Goal: Task Accomplishment & Management: Manage account settings

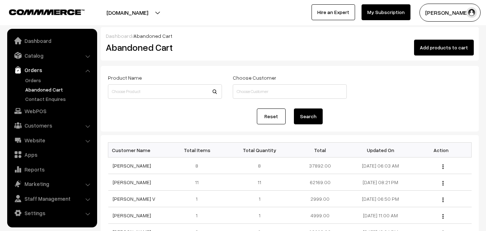
click at [34, 79] on link "Orders" at bounding box center [58, 80] width 71 height 8
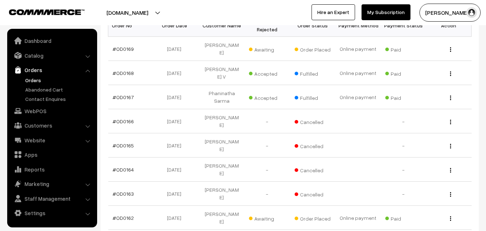
scroll to position [144, 0]
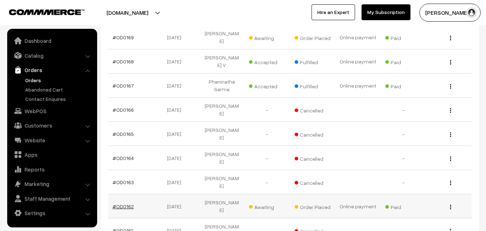
click at [126, 203] on link "#OD0162" at bounding box center [123, 206] width 21 height 6
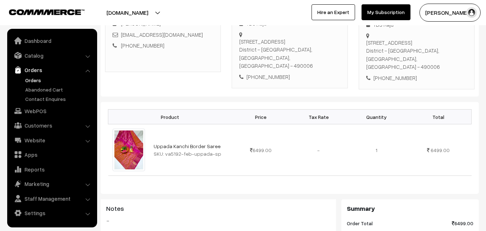
scroll to position [144, 0]
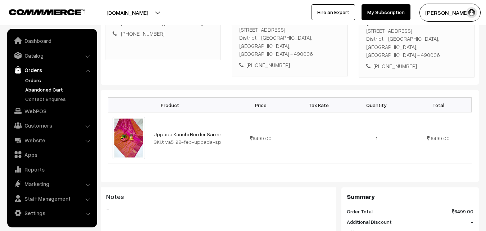
click at [42, 90] on link "Abandoned Cart" at bounding box center [58, 90] width 71 height 8
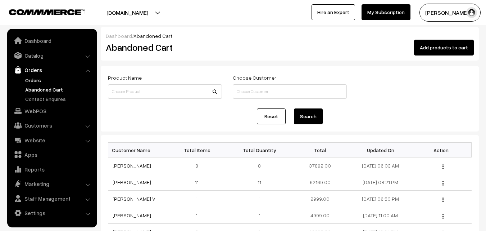
click at [32, 83] on link "Orders" at bounding box center [58, 80] width 71 height 8
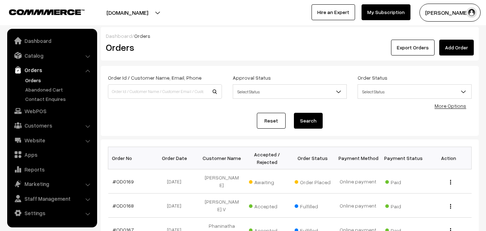
click at [438, 13] on button "[PERSON_NAME]" at bounding box center [449, 13] width 61 height 18
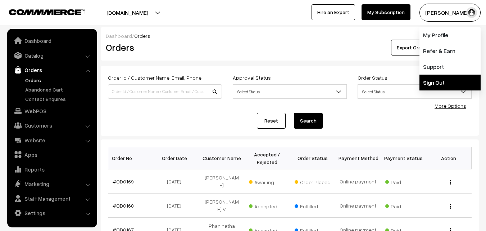
click at [436, 81] on link "Sign Out" at bounding box center [449, 82] width 61 height 16
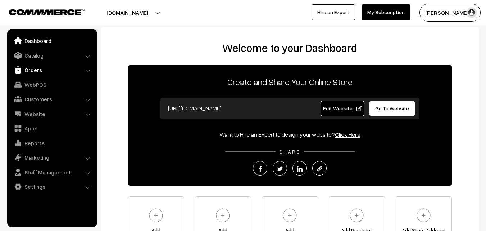
click at [33, 68] on link "Orders" at bounding box center [52, 69] width 86 height 13
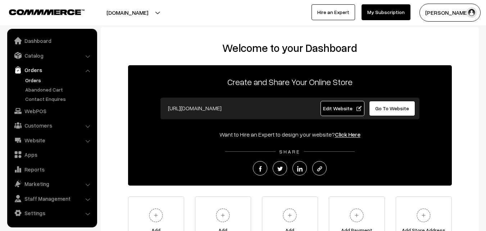
click at [31, 81] on link "Orders" at bounding box center [58, 80] width 71 height 8
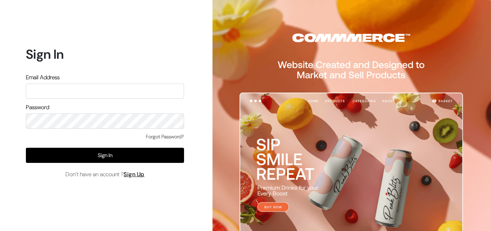
click at [42, 90] on input "text" at bounding box center [105, 90] width 158 height 15
type input "ksnaturals9@gmail.com"
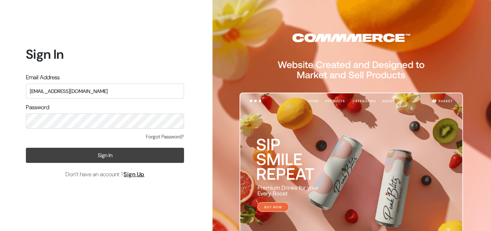
click at [87, 151] on button "Sign In" at bounding box center [105, 154] width 158 height 15
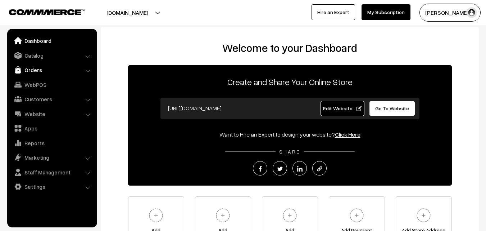
click at [34, 67] on link "Orders" at bounding box center [52, 69] width 86 height 13
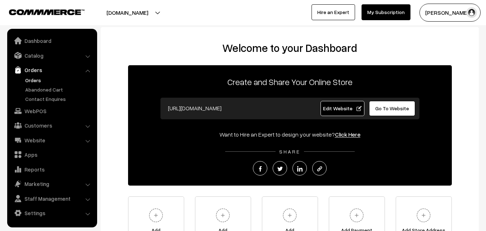
click at [33, 79] on link "Orders" at bounding box center [58, 80] width 71 height 8
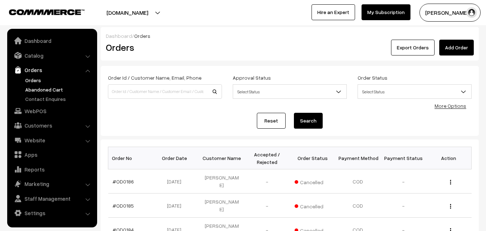
click at [39, 91] on link "Abandoned Cart" at bounding box center [58, 90] width 71 height 8
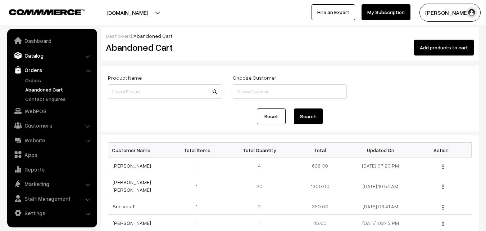
click at [40, 58] on link "Catalog" at bounding box center [52, 55] width 86 height 13
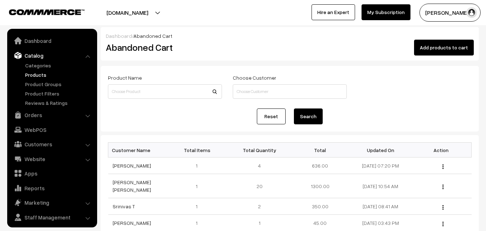
click at [34, 75] on link "Products" at bounding box center [58, 75] width 71 height 8
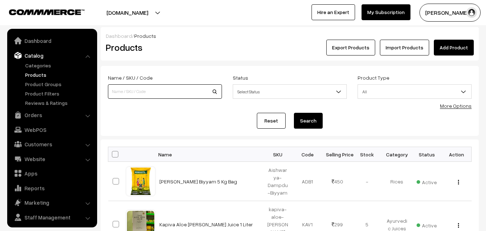
scroll to position [18, 0]
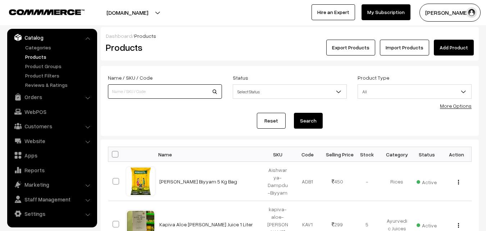
drag, startPoint x: 0, startPoint y: 0, endPoint x: 145, endPoint y: 94, distance: 172.7
click at [145, 94] on input at bounding box center [165, 91] width 114 height 14
type input "health sutra"
click at [306, 119] on button "Search" at bounding box center [308, 121] width 29 height 16
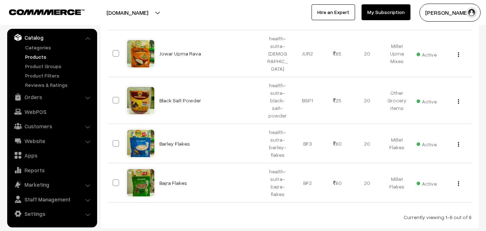
scroll to position [269, 0]
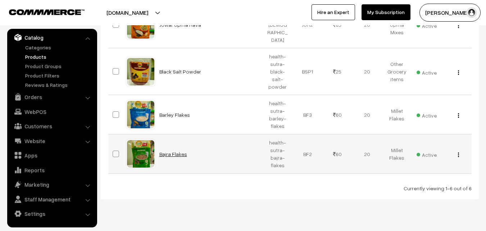
click at [178, 151] on link "Bajra Flakes" at bounding box center [173, 154] width 28 height 6
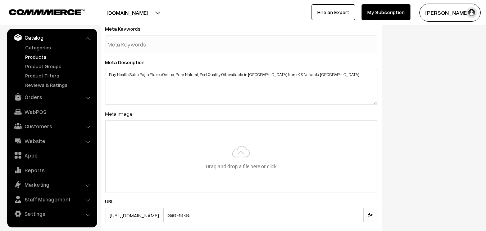
scroll to position [1079, 0]
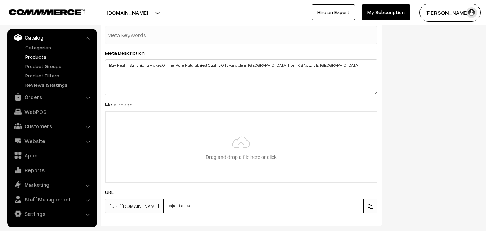
click at [187, 204] on input "bajra-flakes" at bounding box center [263, 205] width 200 height 14
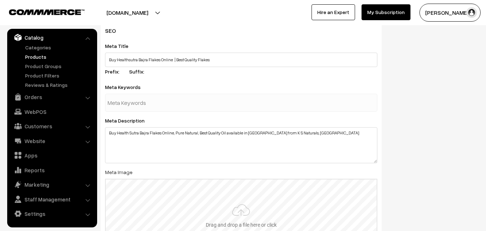
scroll to position [1007, 0]
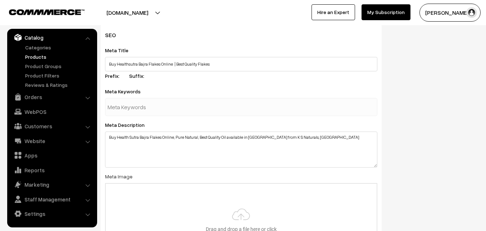
type input "health-sutra-bajra-flakes"
click at [169, 106] on input "text" at bounding box center [145, 107] width 75 height 14
type input "health sutra website"
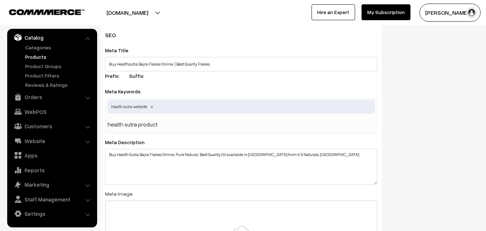
type input "health sutra products"
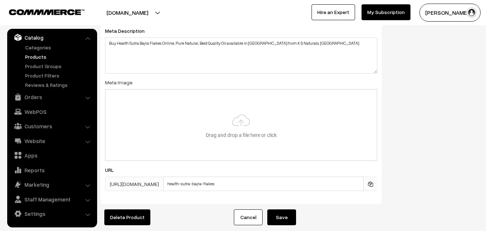
scroll to position [1177, 0]
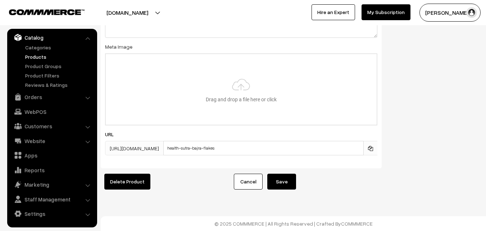
type input "sajja atukulu"
click at [283, 173] on button "Save" at bounding box center [281, 181] width 29 height 16
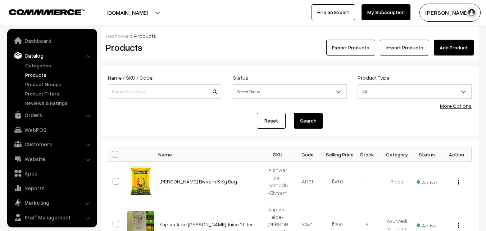
scroll to position [18, 0]
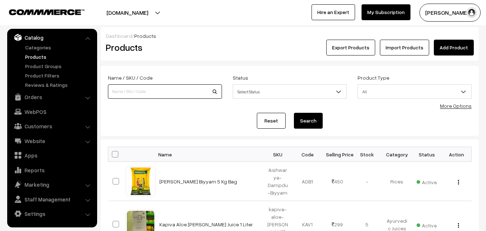
click at [151, 89] on input at bounding box center [165, 91] width 114 height 14
type input "health sutra"
click at [307, 118] on button "Search" at bounding box center [308, 121] width 29 height 16
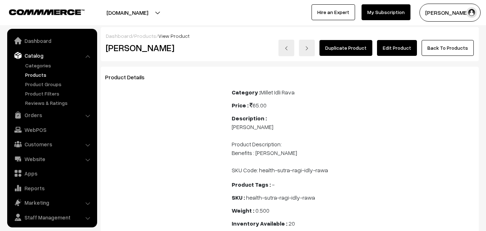
scroll to position [18, 0]
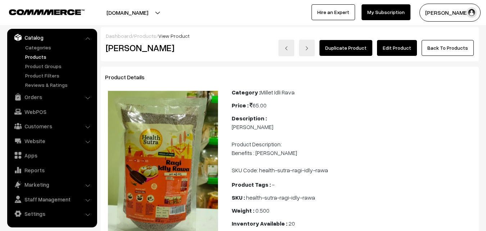
click at [395, 50] on link "Edit Product" at bounding box center [397, 48] width 40 height 16
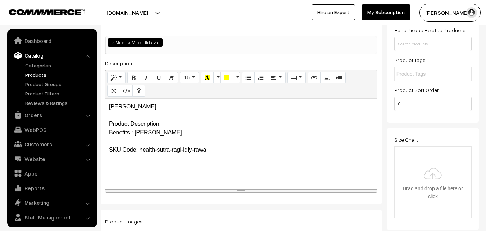
scroll to position [18, 0]
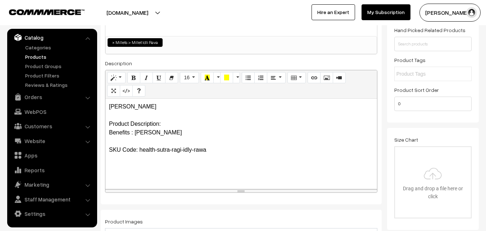
click at [105, 131] on div "Ragi Idly Rawa Product Description: Benefits : Ragi Idly Rawa SKU Code: health-…" at bounding box center [241, 144] width 272 height 90
click at [109, 141] on div "Ragi Idly Rawa Product Description: Benefits : Ragi Idly Rawa SKU Code: health-…" at bounding box center [241, 144] width 272 height 90
click at [213, 140] on p "Ragi Idly Rawa Product Description: Benefits : Ragi Idly Rawa SKU Code: health-…" at bounding box center [241, 128] width 264 height 52
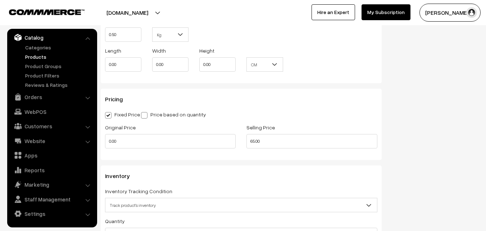
scroll to position [531, 0]
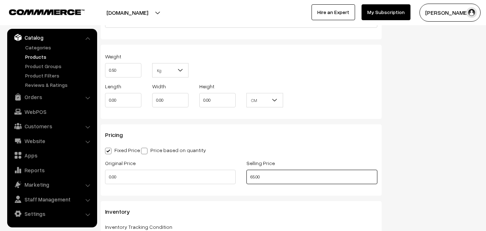
drag, startPoint x: 251, startPoint y: 175, endPoint x: 255, endPoint y: 176, distance: 3.7
click at [255, 176] on input "65.00" at bounding box center [311, 176] width 131 height 14
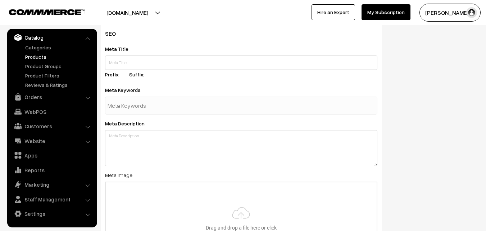
scroll to position [1142, 0]
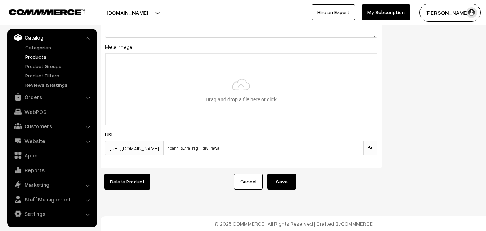
type input "70.00"
click at [287, 180] on button "Save" at bounding box center [281, 181] width 29 height 16
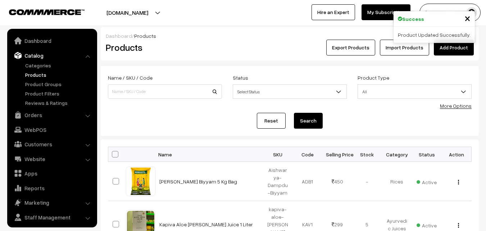
scroll to position [18, 0]
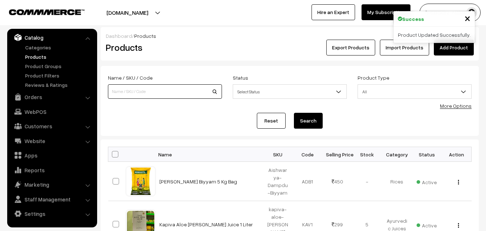
click at [151, 94] on input at bounding box center [165, 91] width 114 height 14
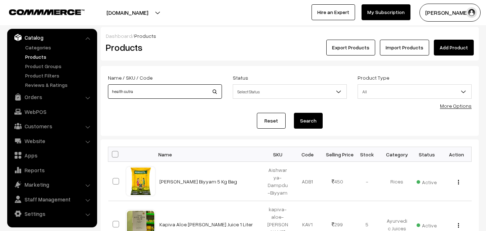
type input "health sutra"
click at [304, 124] on button "Search" at bounding box center [308, 121] width 29 height 16
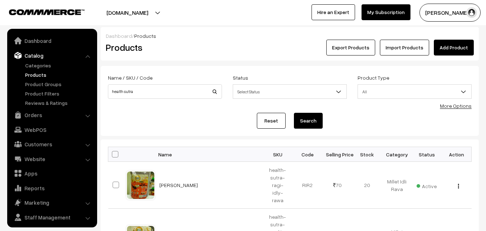
scroll to position [18, 0]
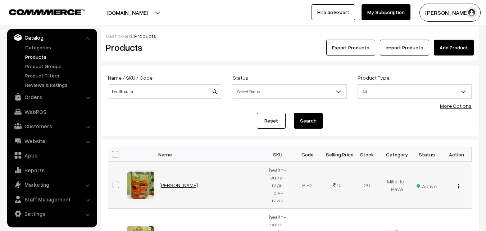
click at [173, 182] on link "[PERSON_NAME]" at bounding box center [178, 185] width 38 height 6
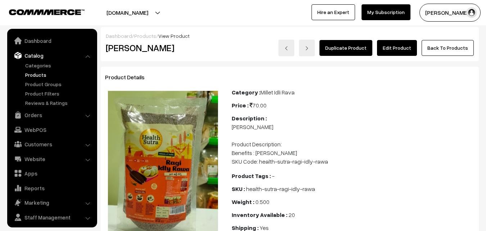
scroll to position [18, 0]
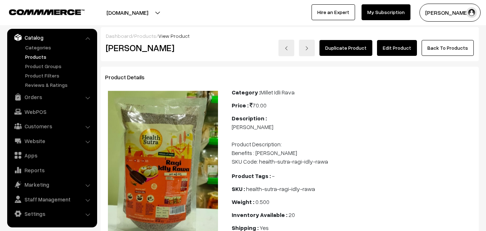
click at [402, 48] on link "Edit Product" at bounding box center [397, 48] width 40 height 16
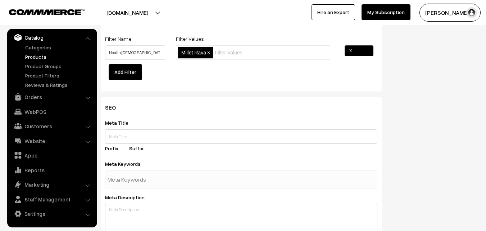
scroll to position [935, 0]
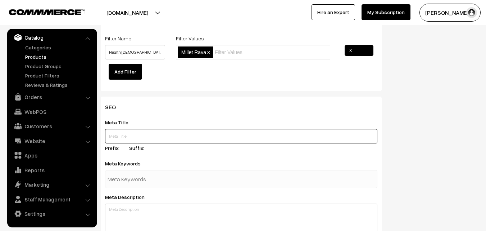
click at [122, 132] on input "text" at bounding box center [241, 136] width 272 height 14
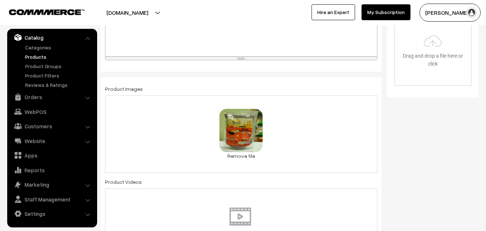
scroll to position [108, 0]
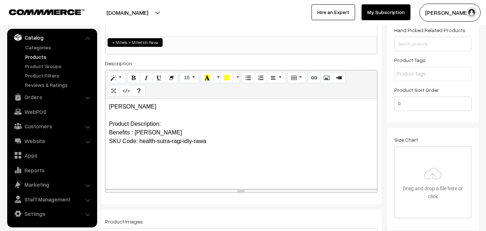
drag, startPoint x: 109, startPoint y: 105, endPoint x: 159, endPoint y: 101, distance: 49.8
click at [159, 101] on div "Ragi Idly Rawa Product Description: Benefits : Ragi Idly Rawa SKU Code: health-…" at bounding box center [241, 144] width 272 height 90
copy p "[PERSON_NAME]"
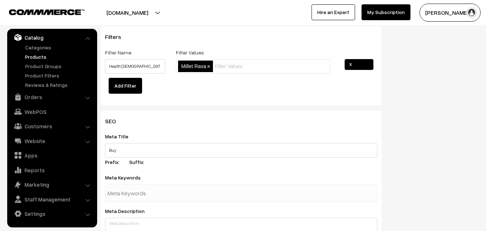
scroll to position [935, 0]
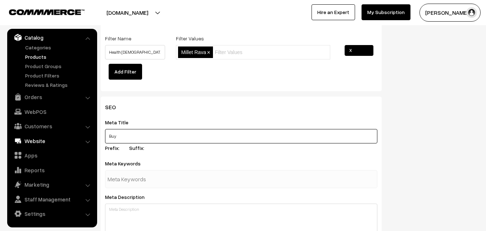
drag, startPoint x: 136, startPoint y: 134, endPoint x: 79, endPoint y: 137, distance: 57.3
paste input "Health Sutra Ragi Idly Rawa Online | Health Sutra Products"
type input "Buy Health Sutra Ragi Idly Rawa Online | Health Sutra Products"
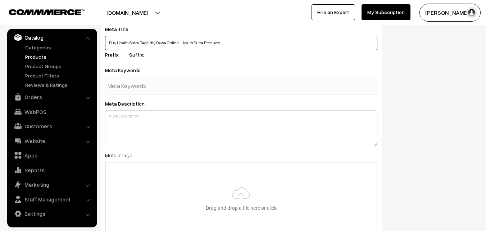
scroll to position [1043, 0]
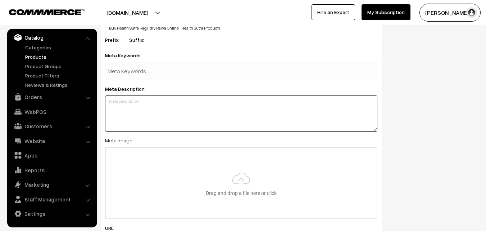
click at [141, 114] on textarea at bounding box center [241, 113] width 272 height 36
paste textarea "Buy Health Sutra Ragi Idly Rawa Online Hyderabad, Health Sutra Products availab…"
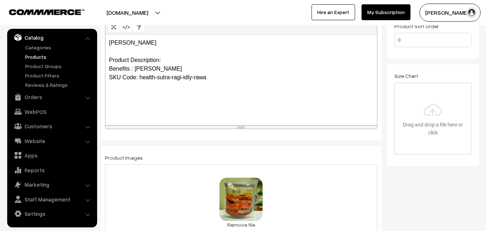
scroll to position [171, 0]
type textarea "Buy Health Sutra Ragi Idly Rawa Online Hyderabad, Health Sutra Products availab…"
click at [184, 68] on p "Ragi Idly Rawa Product Description: Benefits : Ragi Idly Rawa SKU Code: health-…" at bounding box center [241, 60] width 264 height 43
click at [163, 41] on p "Ragi Idly Rawa Product Description: Benefits : Ragi Idly Rawa SKU Code: health-…" at bounding box center [241, 60] width 264 height 43
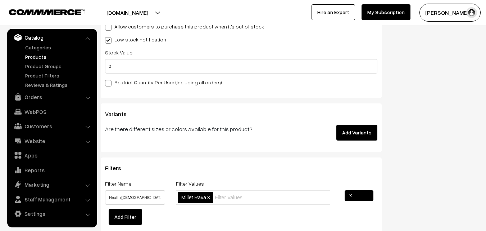
scroll to position [746, 0]
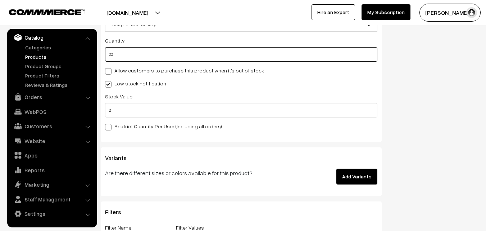
click at [131, 57] on input "20" at bounding box center [241, 54] width 272 height 14
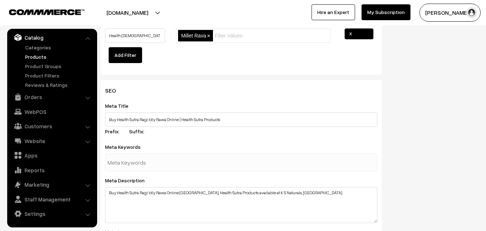
scroll to position [962, 0]
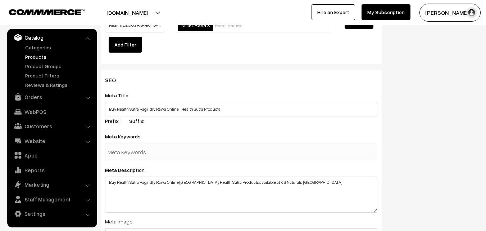
click at [181, 154] on input "text" at bounding box center [145, 152] width 75 height 14
type input "ragi idly rava"
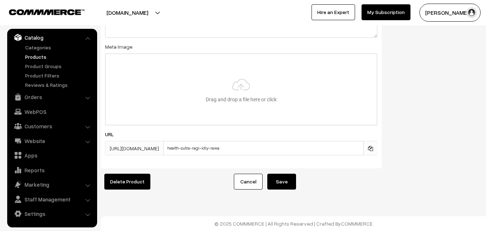
type input "radi idly rawa"
click at [277, 177] on button "Save" at bounding box center [281, 181] width 29 height 16
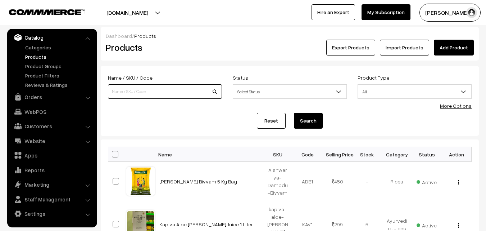
drag, startPoint x: 136, startPoint y: 90, endPoint x: 115, endPoint y: 93, distance: 20.7
click at [115, 93] on input at bounding box center [165, 91] width 114 height 14
type input "health sutra"
click at [313, 121] on button "Search" at bounding box center [308, 121] width 29 height 16
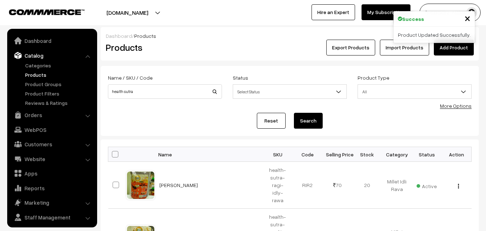
scroll to position [18, 0]
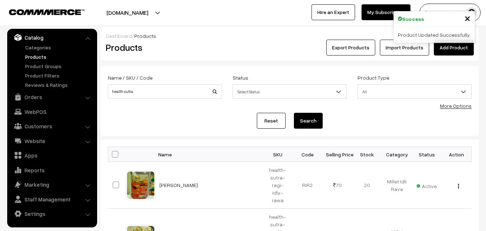
click at [174, 182] on link "[PERSON_NAME]" at bounding box center [178, 185] width 38 height 6
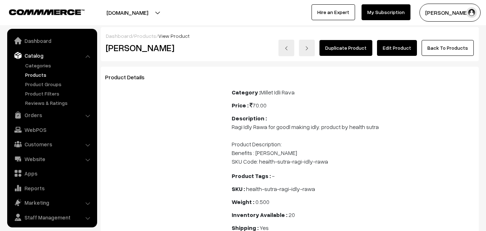
scroll to position [18, 0]
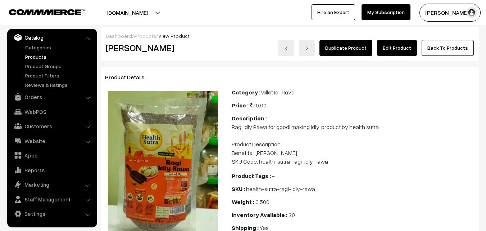
click at [398, 46] on link "Edit Product" at bounding box center [397, 48] width 40 height 16
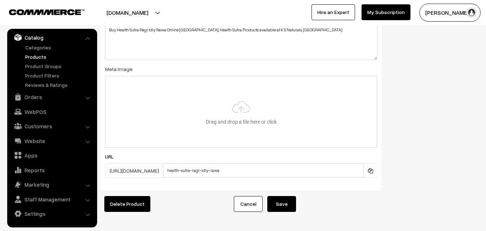
scroll to position [1151, 0]
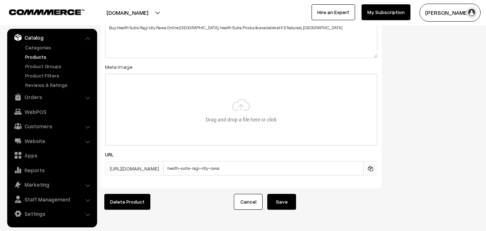
click at [282, 203] on button "Save" at bounding box center [281, 202] width 29 height 16
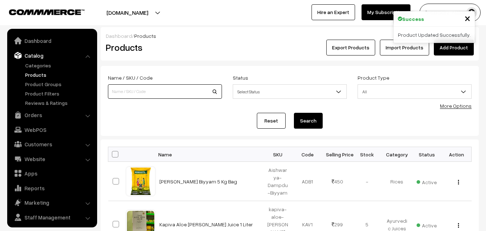
drag, startPoint x: 0, startPoint y: 0, endPoint x: 135, endPoint y: 88, distance: 160.6
click at [135, 88] on input at bounding box center [165, 91] width 114 height 14
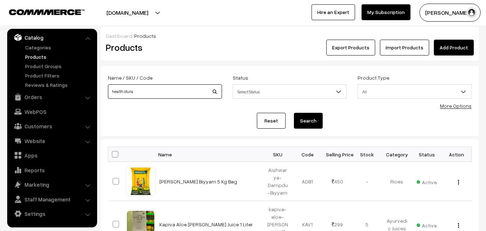
type input "health stura"
click at [303, 122] on button "Search" at bounding box center [308, 121] width 29 height 16
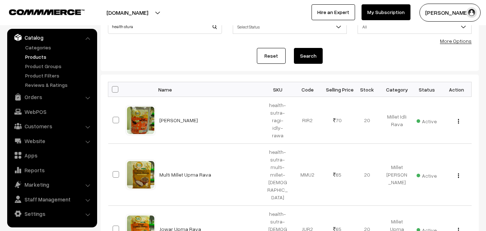
scroll to position [72, 0]
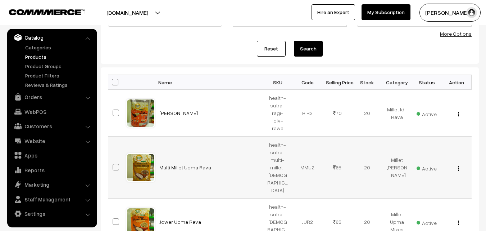
click at [182, 164] on link "Multi Millet Upma Rava" at bounding box center [185, 167] width 52 height 6
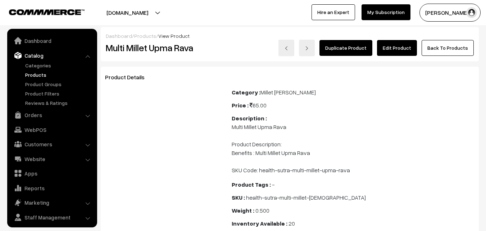
scroll to position [18, 0]
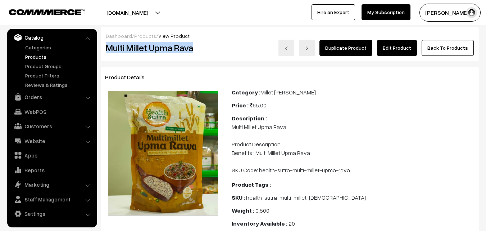
drag, startPoint x: 107, startPoint y: 47, endPoint x: 204, endPoint y: 49, distance: 97.1
click at [204, 49] on h2 "Multi Millet Upma Rava" at bounding box center [163, 47] width 115 height 11
copy h2 "Multi Millet Upma Rava"
click at [394, 52] on link "Edit Product" at bounding box center [397, 48] width 40 height 16
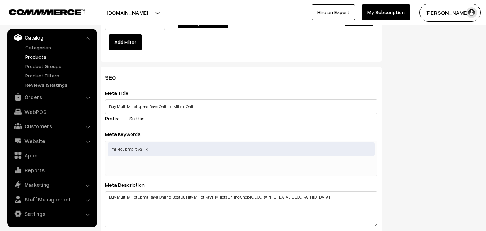
scroll to position [971, 0]
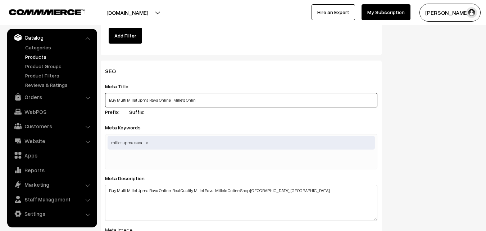
drag, startPoint x: 208, startPoint y: 100, endPoint x: 96, endPoint y: 101, distance: 111.1
paste input "Health [DEMOGRAPHIC_DATA] Multi Millet Upma Rava Online | Health [DEMOGRAPHIC_D…"
type input "Buy Health Sutra Multi Millet Upma Rava Online | Health Sutra"
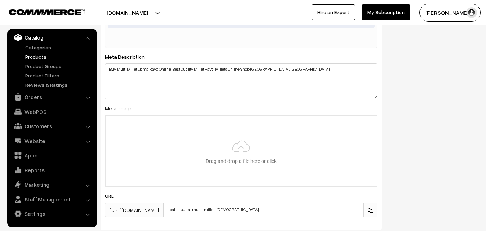
scroll to position [1115, 0]
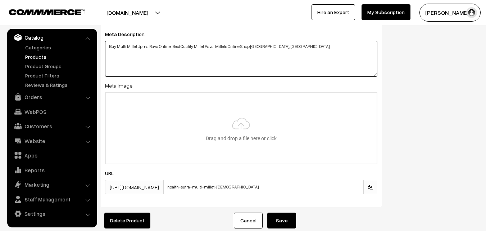
drag, startPoint x: 107, startPoint y: 44, endPoint x: 337, endPoint y: 45, distance: 230.2
click at [337, 45] on textarea "Buy Multi Millet Upma Rava Online, Best Quality Millet Rava, Millets Online Sho…" at bounding box center [241, 59] width 272 height 36
paste textarea "Health Sutra Multi Millet Upma Rava Online, Health Sutra Products are available…"
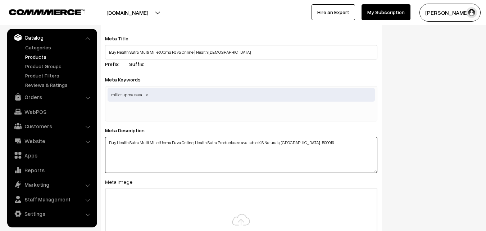
scroll to position [1007, 0]
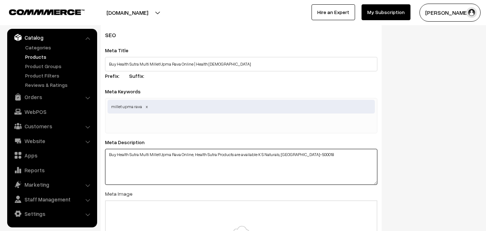
type textarea "Buy Health Sutra Multi Millet Upma Rava Online, Health Sutra Products are avail…"
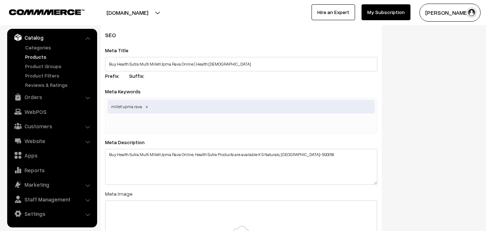
click at [205, 104] on span "millet upma rava" at bounding box center [241, 107] width 267 height 14
type input "m"
type input "health sutra products online"
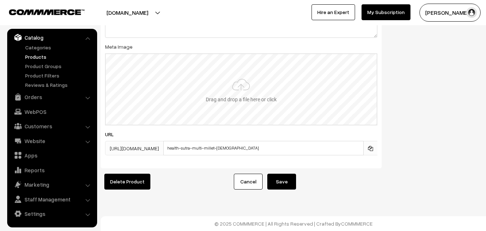
scroll to position [1177, 0]
click at [291, 173] on button "Save" at bounding box center [281, 181] width 29 height 16
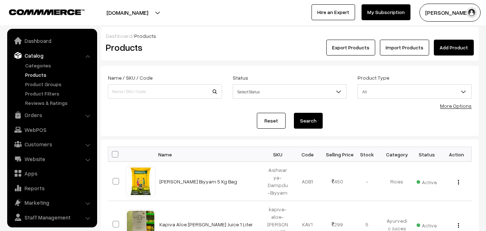
scroll to position [18, 0]
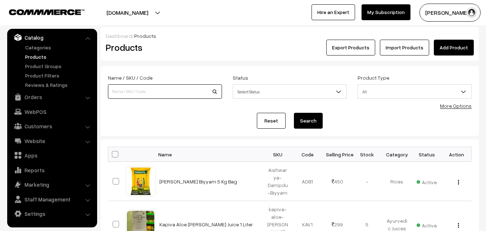
click at [124, 89] on input at bounding box center [165, 91] width 114 height 14
type input "health sutra"
click at [311, 117] on button "Search" at bounding box center [308, 121] width 29 height 16
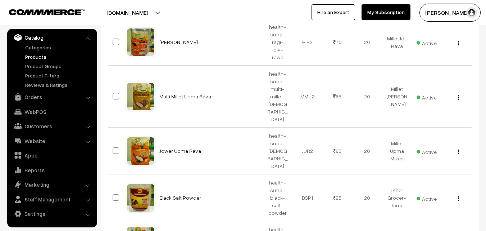
scroll to position [144, 0]
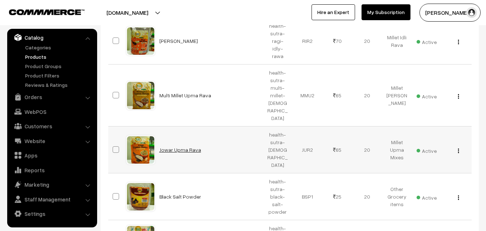
click at [186, 146] on link "Jowar Upma Rava" at bounding box center [180, 149] width 42 height 6
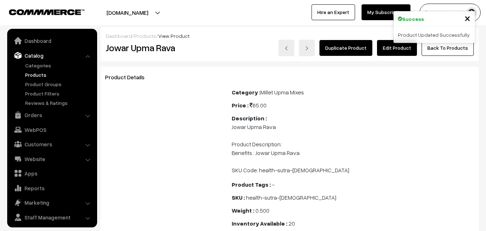
scroll to position [18, 0]
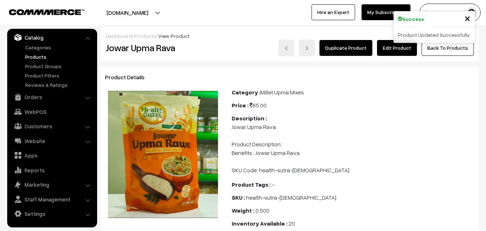
click at [396, 48] on link "Edit Product" at bounding box center [397, 48] width 40 height 16
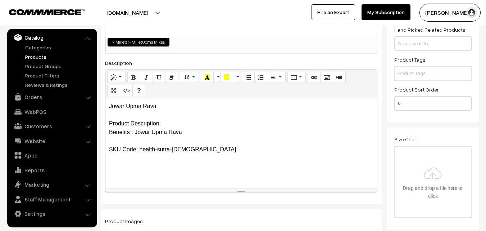
scroll to position [108, 0]
click at [111, 106] on p "Jowar Upma Rava Product Description: Benefits : Jowar Upma Rava SKU Code: healt…" at bounding box center [241, 128] width 264 height 52
click at [176, 106] on p "Jowar Upma Rava Product Description: Benefits : Jowar Upma Rava SKU Code: healt…" at bounding box center [241, 128] width 264 height 52
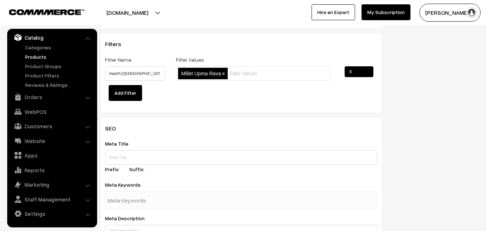
scroll to position [935, 0]
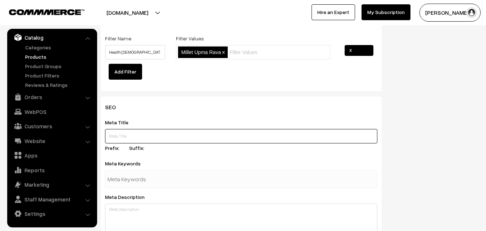
click at [160, 140] on input "text" at bounding box center [241, 136] width 272 height 14
paste input "Buy Health Sutra Multi Millet Upma Rava Online | Health Sutra"
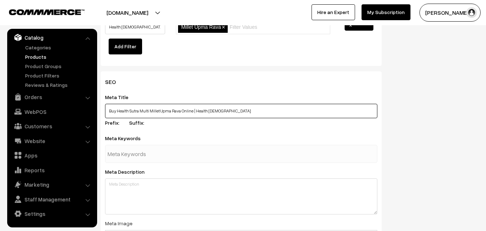
scroll to position [971, 0]
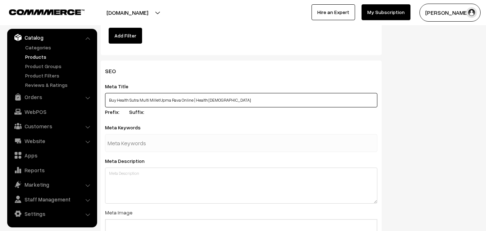
type input "Buy Health Sutra Multi Millet Upma Rava Online | Health Sutra"
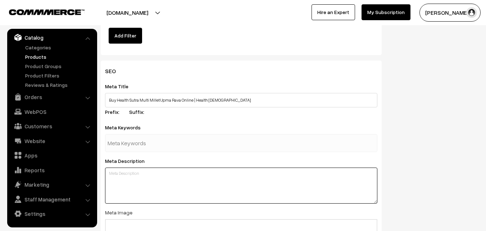
click at [191, 174] on textarea at bounding box center [241, 185] width 272 height 36
paste textarea "Buy Health Sutra Multi Millet Upma Rava Online, Health Sutra Products are avail…"
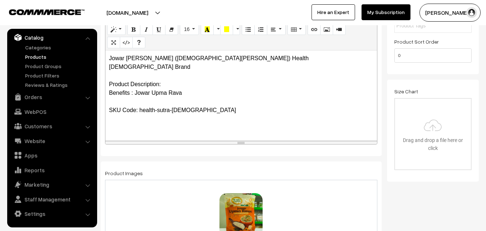
scroll to position [144, 0]
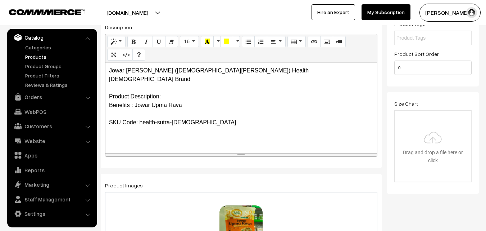
type textarea "Buy Health Sutra Multi Millet Upma Rava Online, Health Sutra Products are avail…"
click at [107, 95] on div "Jowar Upma Rava (Jonna Upma Rava) Health Sutra Brand Product Description: Benef…" at bounding box center [241, 108] width 272 height 90
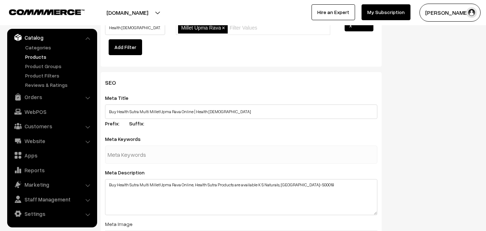
scroll to position [971, 0]
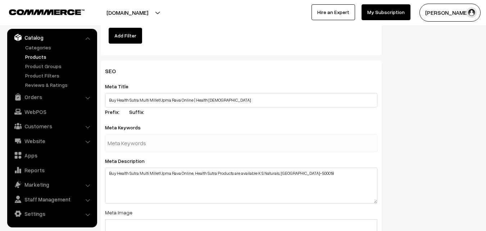
click at [147, 146] on input "text" at bounding box center [145, 143] width 75 height 14
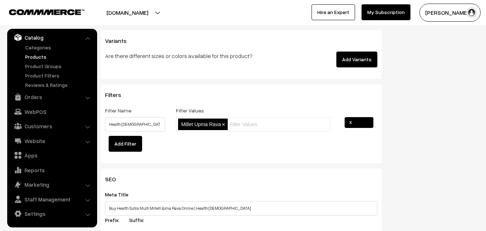
scroll to position [899, 0]
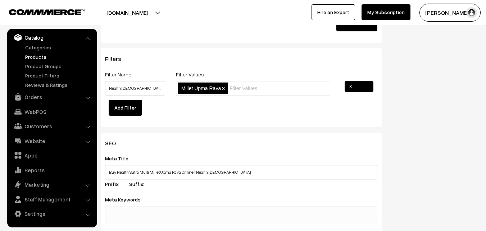
type input "j"
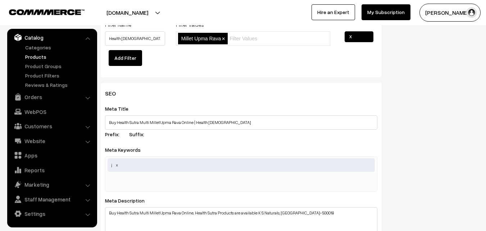
scroll to position [971, 0]
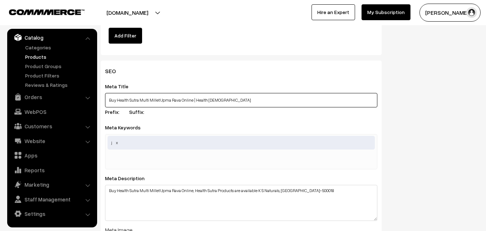
drag, startPoint x: 227, startPoint y: 104, endPoint x: 104, endPoint y: 106, distance: 123.4
click at [104, 106] on div "SEO Meta Title Buy Health Sutra Multi Millet Upma Rava Online | Health Sutra Pr…" at bounding box center [241, 205] width 281 height 290
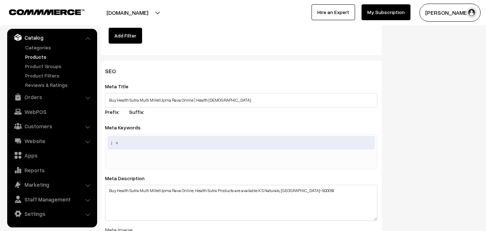
click at [100, 108] on div "SEO Meta Title Buy Health Sutra Multi Millet Upma Rava Online | Health Sutra Pr…" at bounding box center [241, 208] width 292 height 296
click at [117, 144] on span at bounding box center [117, 142] width 4 height 5
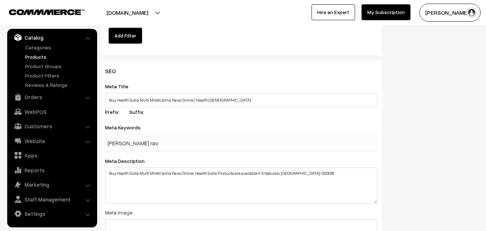
type input "jonna upma rava"
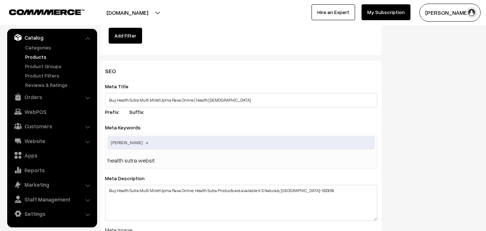
type input "health sutra website"
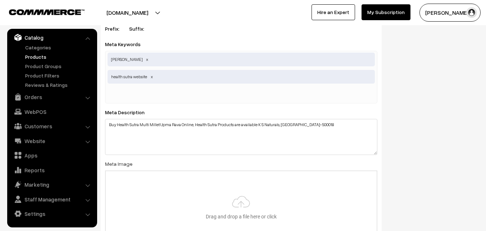
scroll to position [1079, 0]
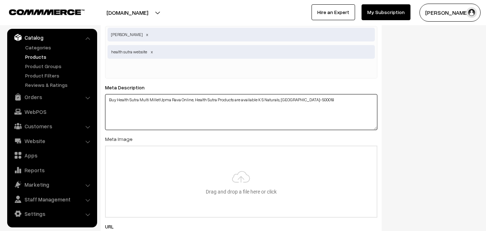
drag, startPoint x: 110, startPoint y: 101, endPoint x: 373, endPoint y: 100, distance: 262.9
click at [373, 100] on textarea "Buy Health Sutra Multi Millet Upma Rava Online, Health Sutra Products are avail…" at bounding box center [241, 112] width 272 height 36
paste textarea "Jonna"
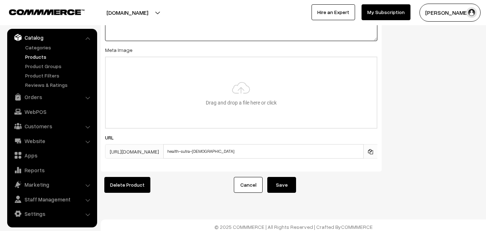
scroll to position [1177, 0]
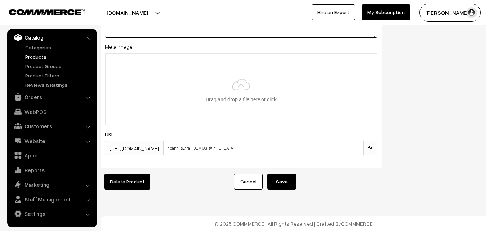
type textarea "Buy Health Sutra Jonna Upma Rava Online, Health Sutra Products are available K …"
click at [282, 179] on button "Save" at bounding box center [281, 181] width 29 height 16
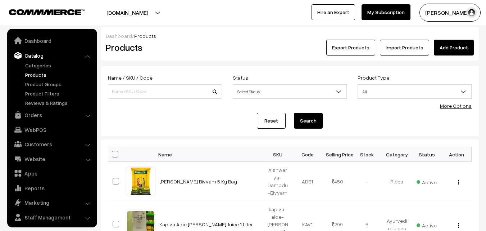
scroll to position [18, 0]
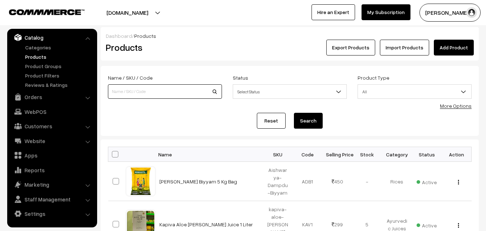
click at [143, 95] on input at bounding box center [165, 91] width 114 height 14
type input "u"
type input "health sutra"
click at [304, 120] on button "Search" at bounding box center [308, 121] width 29 height 16
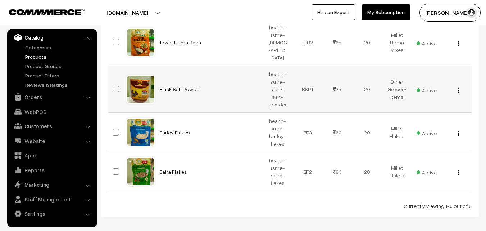
scroll to position [252, 0]
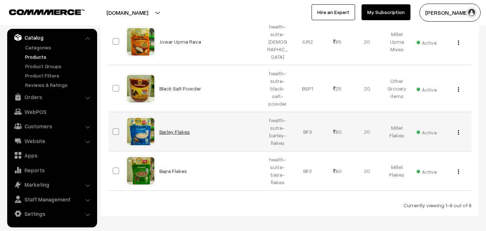
click at [167, 128] on link "Barley Flakes" at bounding box center [174, 131] width 31 height 6
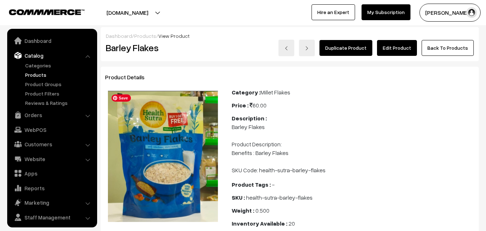
scroll to position [18, 0]
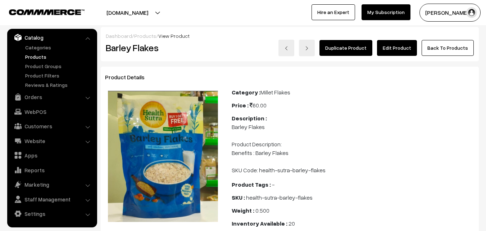
click at [393, 49] on link "Edit Product" at bounding box center [397, 48] width 40 height 16
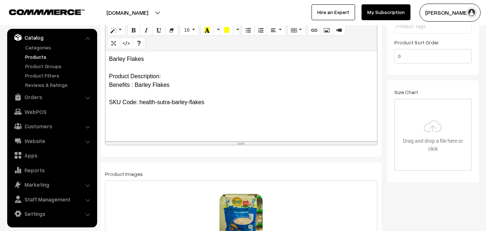
scroll to position [108, 0]
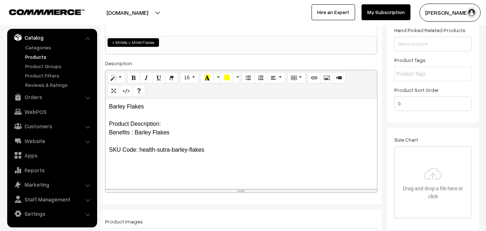
click at [108, 129] on div "Barley Flakes Product Description: Benefits : Barley Flakes SKU Code: health-su…" at bounding box center [241, 144] width 272 height 90
click at [111, 112] on p "Barley Flakes Product Description: Benefits : Barley Flakes SKU Code: health-su…" at bounding box center [241, 128] width 264 height 52
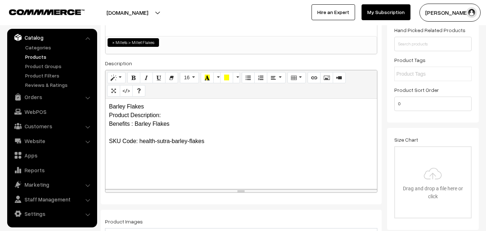
click at [112, 129] on p "Barley Flakes Product Description: Benefits : Barley Flakes SKU Code: health-su…" at bounding box center [241, 123] width 264 height 43
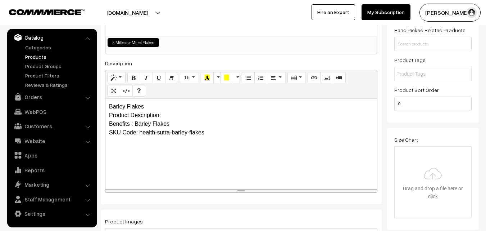
click at [161, 106] on p "Barley Flakes Product Description: Benefits : Barley Flakes SKU Code: health-su…" at bounding box center [241, 119] width 264 height 35
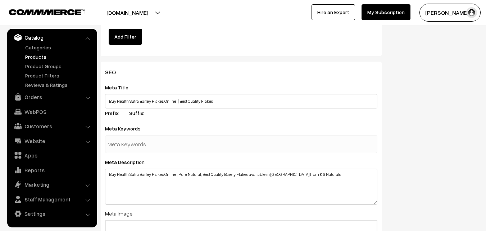
scroll to position [971, 0]
click at [151, 140] on input "text" at bounding box center [145, 143] width 75 height 14
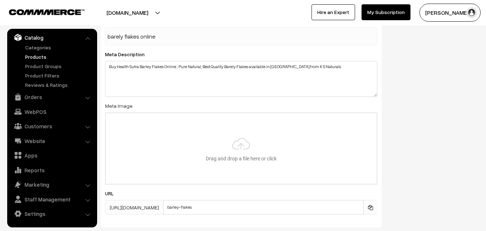
scroll to position [1079, 0]
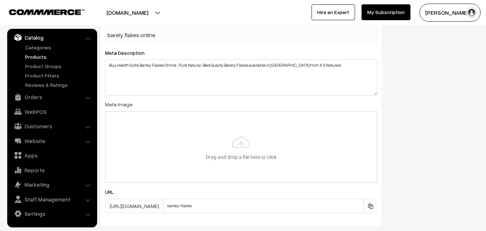
type input "barely flakes online"
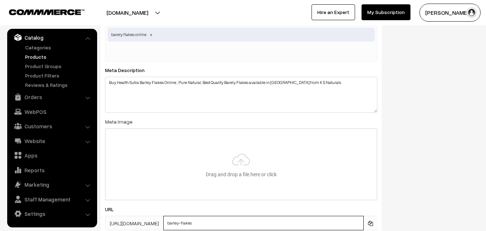
click at [188, 204] on div "SEO Meta Title Buy Health Sutra Barley Flakes Online | Best Quality Flakes Pref…" at bounding box center [241, 98] width 281 height 290
click at [231, 221] on input "barley-flakes" at bounding box center [263, 222] width 200 height 14
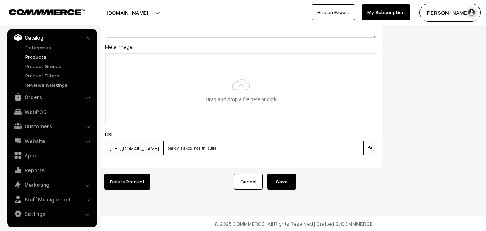
scroll to position [1159, 0]
type input "barley-flakes-health-sutra"
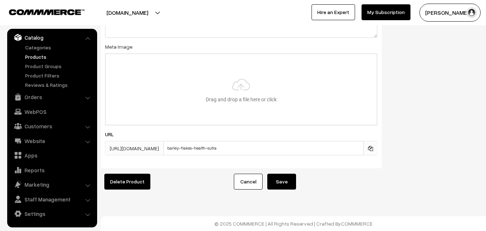
click at [282, 179] on button "Save" at bounding box center [281, 181] width 29 height 16
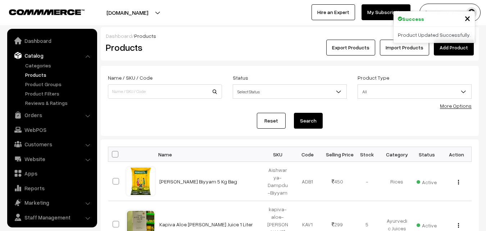
scroll to position [18, 0]
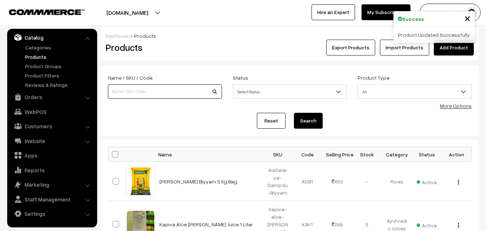
click at [145, 90] on input at bounding box center [165, 91] width 114 height 14
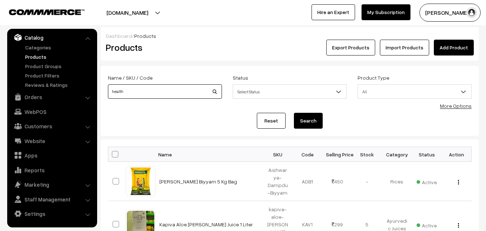
type input "health sutra"
click at [303, 123] on button "Search" at bounding box center [308, 121] width 29 height 16
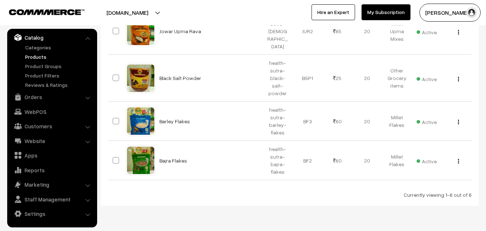
scroll to position [269, 0]
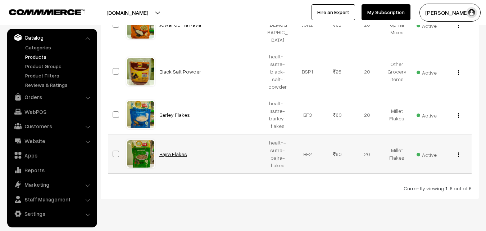
click at [176, 151] on link "Bajra Flakes" at bounding box center [173, 154] width 28 height 6
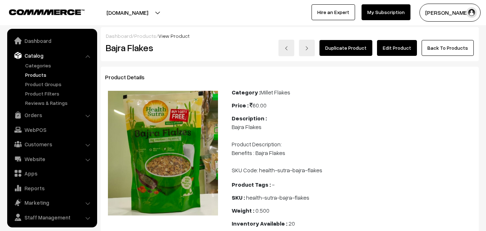
scroll to position [18, 0]
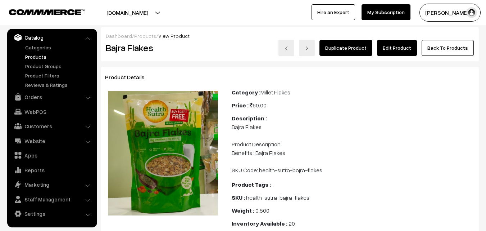
click at [397, 51] on link "Edit Product" at bounding box center [397, 48] width 40 height 16
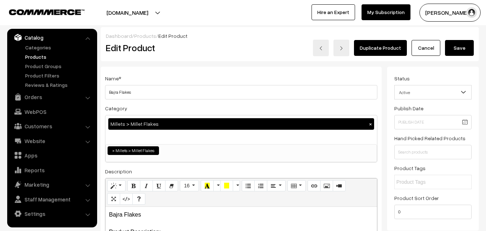
drag, startPoint x: 145, startPoint y: 90, endPoint x: 193, endPoint y: 95, distance: 48.5
click at [145, 90] on h3 "Adjust Quantity" at bounding box center [133, 100] width 64 height 24
click at [143, 91] on h3 "Adjust Quantity" at bounding box center [133, 100] width 64 height 24
click at [133, 91] on h3 "Adjust Quantity" at bounding box center [133, 100] width 64 height 24
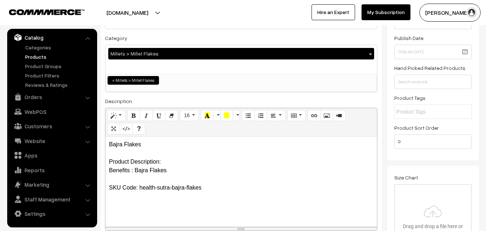
scroll to position [72, 0]
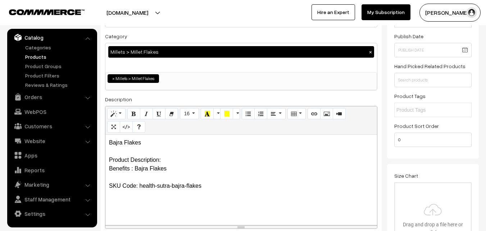
click at [179, 170] on p "Bajra Flakes Product Description: Benefits : Bajra Flakes SKU Code: health-sutr…" at bounding box center [241, 164] width 264 height 52
click at [112, 152] on p "Bajra Flakes Product Description: Benefits : Bajra Flakes SKU Code: health-sutr…" at bounding box center [241, 164] width 264 height 52
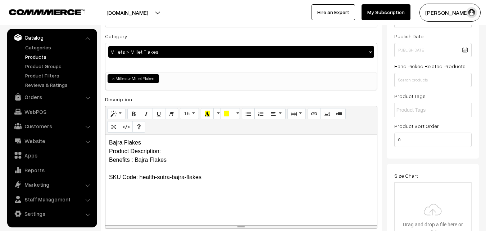
click at [112, 158] on p "Bajra Flakes Product Description: Benefits : Bajra Flakes SKU Code: health-sutr…" at bounding box center [241, 159] width 264 height 43
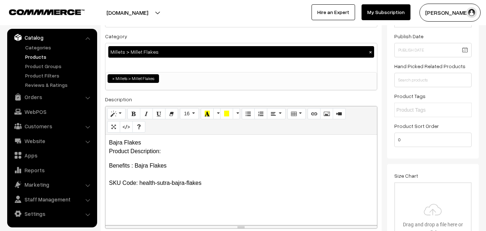
click at [152, 139] on p "Bajra Flakes Product Description:" at bounding box center [241, 146] width 264 height 17
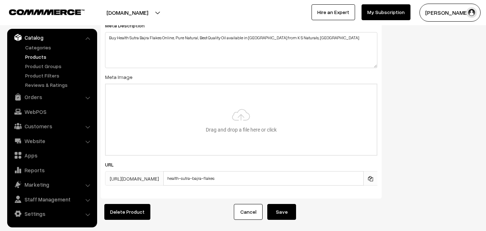
scroll to position [1187, 0]
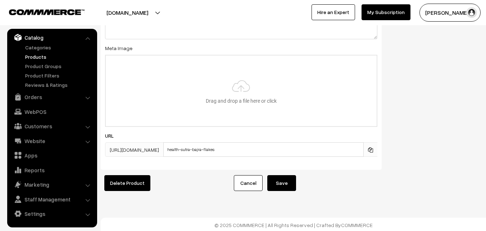
click at [284, 185] on button "Save" at bounding box center [281, 183] width 29 height 16
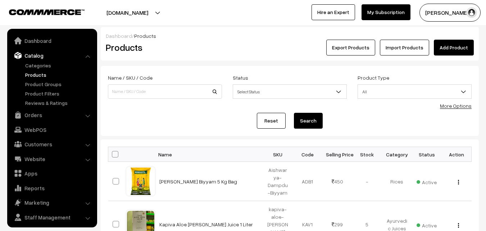
scroll to position [18, 0]
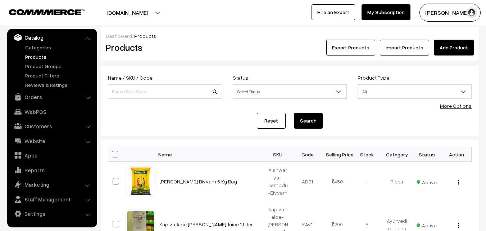
click at [37, 55] on link "Products" at bounding box center [58, 57] width 71 height 8
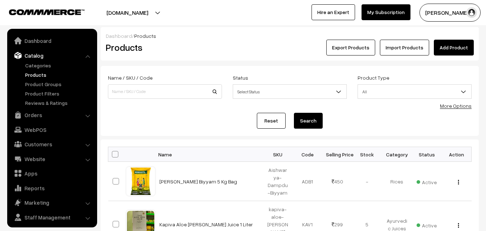
scroll to position [18, 0]
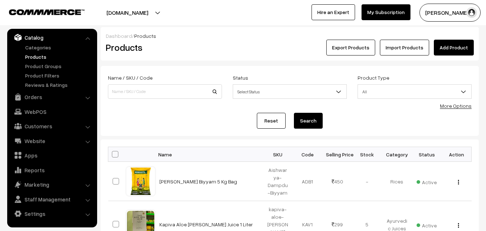
click at [32, 56] on link "Products" at bounding box center [58, 57] width 71 height 8
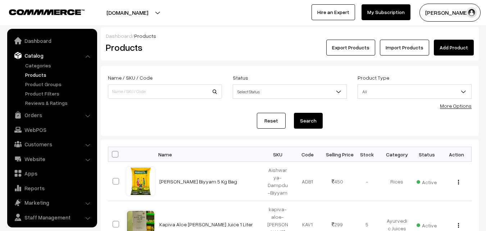
scroll to position [18, 0]
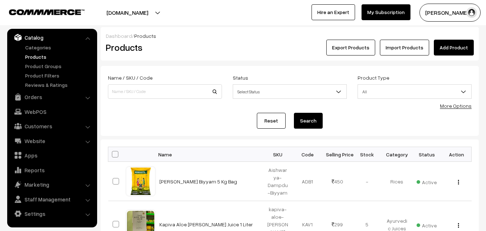
click at [42, 54] on link "Products" at bounding box center [58, 57] width 71 height 8
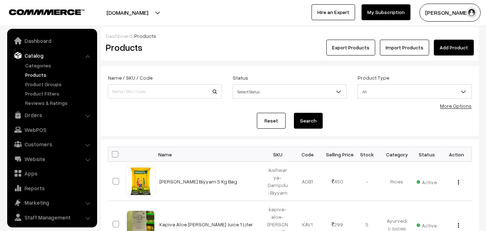
scroll to position [18, 0]
